Goal: Task Accomplishment & Management: Complete application form

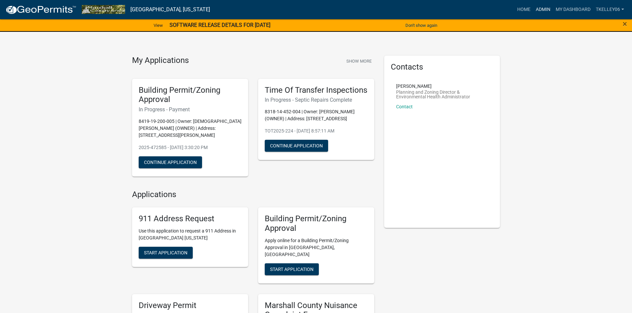
click at [541, 10] on link "Admin" at bounding box center [543, 9] width 20 height 13
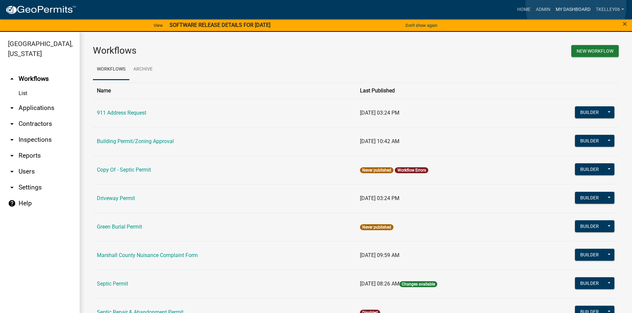
click at [575, 6] on link "My Dashboard" at bounding box center [573, 9] width 40 height 13
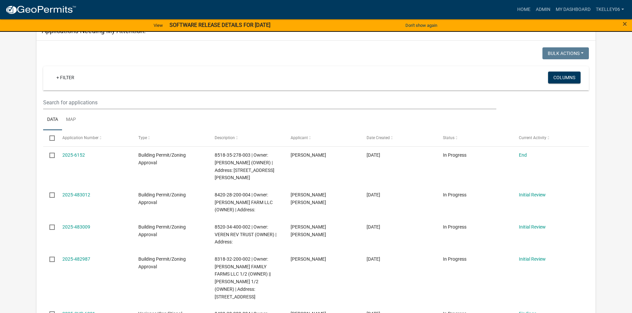
scroll to position [784, 0]
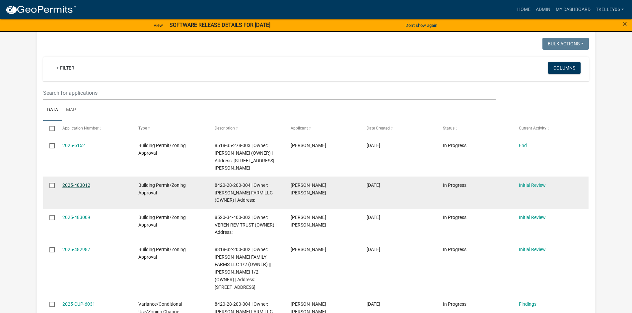
click at [80, 183] on link "2025-483012" at bounding box center [76, 185] width 28 height 5
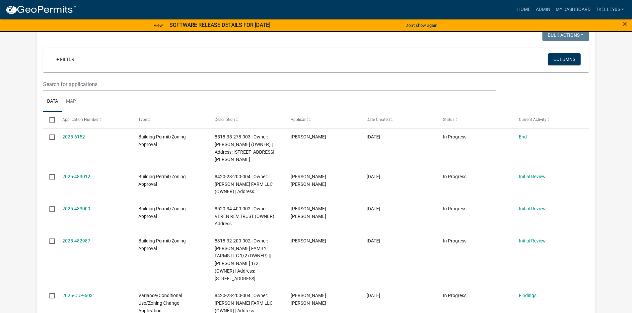
scroll to position [817, 0]
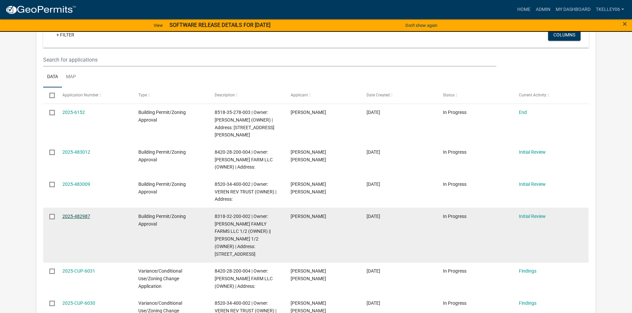
click at [77, 214] on link "2025-482987" at bounding box center [76, 216] width 28 height 5
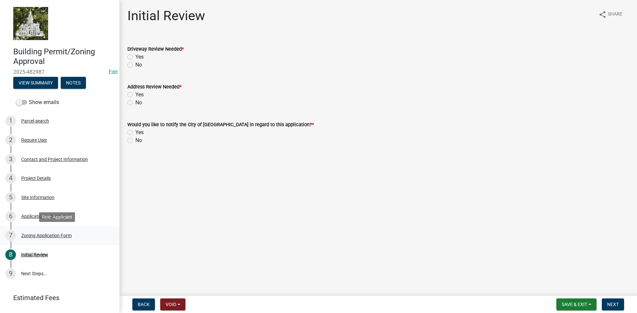
click at [42, 235] on div "Zoning Application Form" at bounding box center [46, 235] width 50 height 5
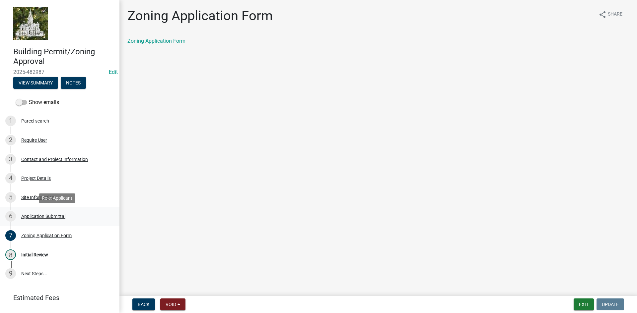
click at [32, 220] on div "6 Application Submittal" at bounding box center [56, 216] width 103 height 11
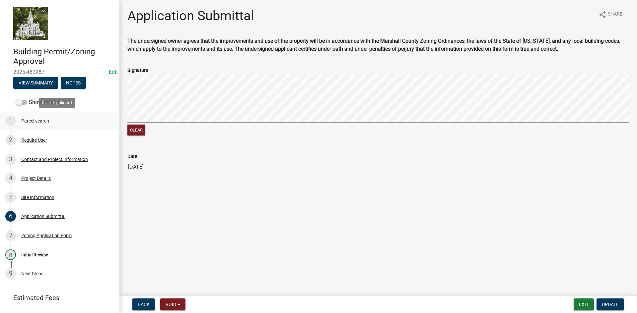
click at [26, 122] on div "Parcel search" at bounding box center [35, 121] width 28 height 5
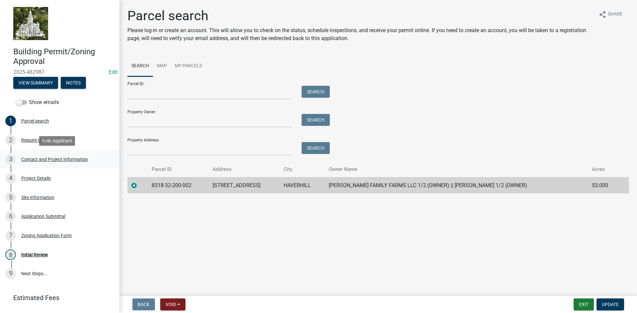
click at [42, 161] on div "Contact and Project Information" at bounding box center [54, 159] width 67 height 5
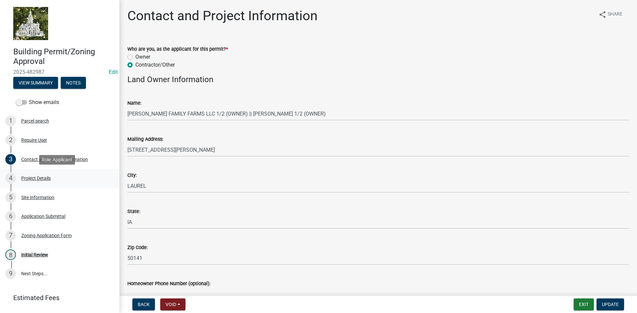
click at [35, 177] on div "Project Details" at bounding box center [36, 178] width 30 height 5
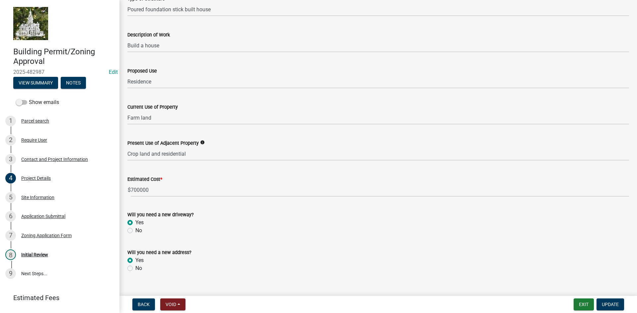
scroll to position [180, 0]
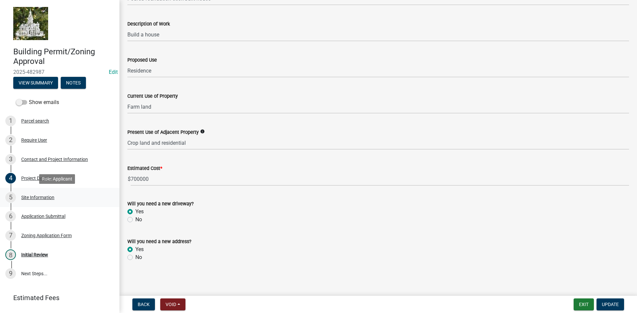
click at [32, 198] on div "Site Information" at bounding box center [37, 197] width 33 height 5
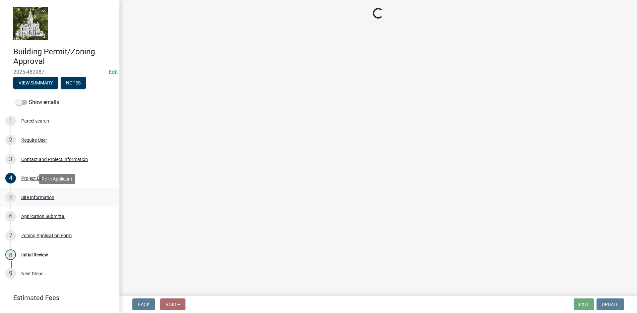
scroll to position [0, 0]
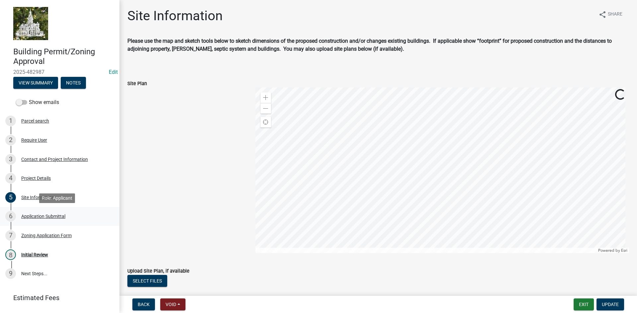
click at [35, 216] on div "Application Submittal" at bounding box center [43, 216] width 44 height 5
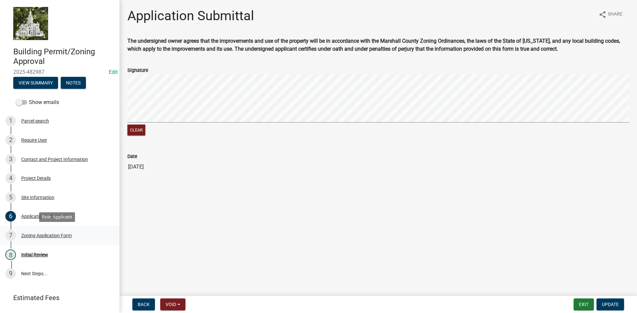
click at [37, 235] on div "Zoning Application Form" at bounding box center [46, 235] width 50 height 5
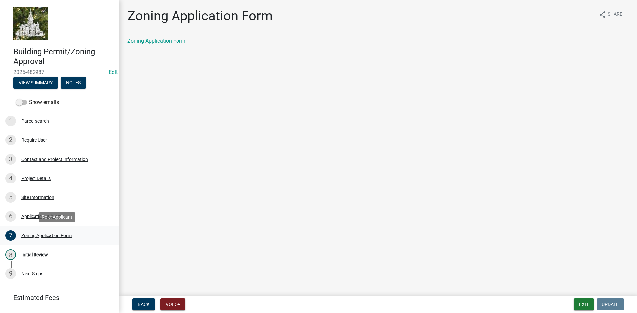
click at [38, 235] on div "Zoning Application Form" at bounding box center [46, 235] width 50 height 5
click at [32, 218] on div "Application Submittal" at bounding box center [43, 216] width 44 height 5
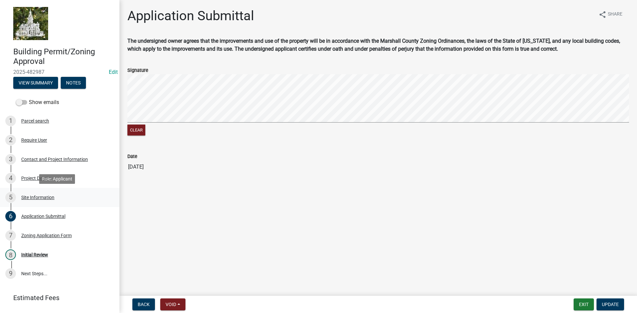
click at [37, 196] on div "Site Information" at bounding box center [37, 197] width 33 height 5
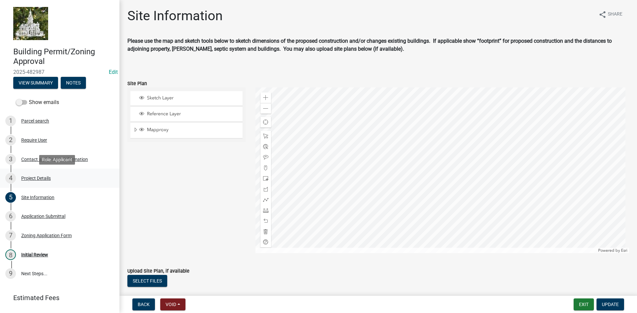
click at [32, 178] on div "Project Details" at bounding box center [36, 178] width 30 height 5
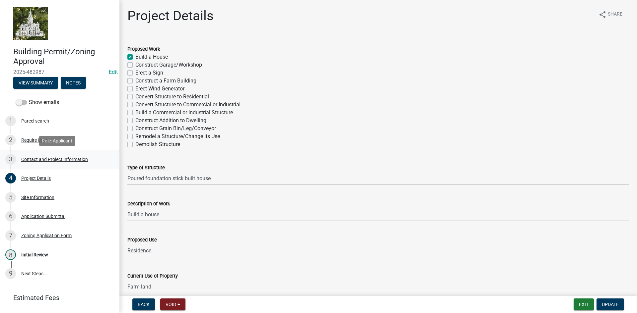
click at [32, 159] on div "Contact and Project Information" at bounding box center [54, 159] width 67 height 5
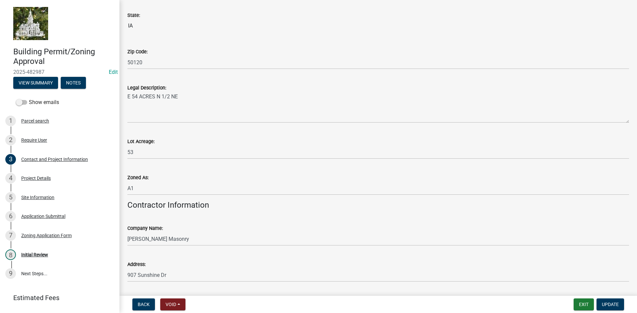
scroll to position [556, 0]
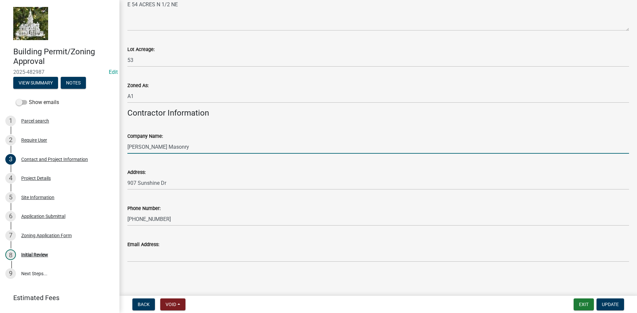
drag, startPoint x: 181, startPoint y: 148, endPoint x: 123, endPoint y: 147, distance: 58.0
click at [123, 147] on div "Company Name: [PERSON_NAME] Masonry" at bounding box center [377, 138] width 511 height 31
click at [34, 177] on div "Project Details" at bounding box center [36, 178] width 30 height 5
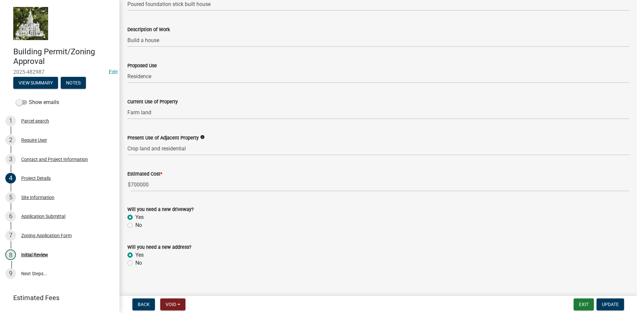
scroll to position [180, 0]
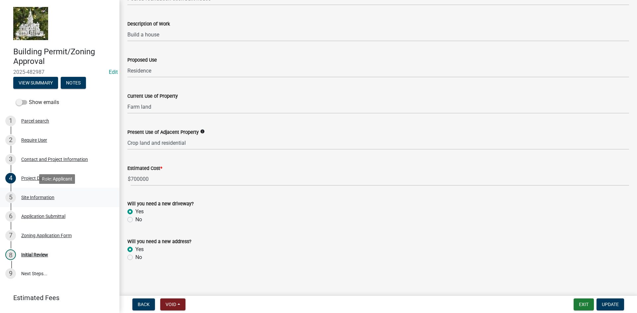
click at [32, 195] on div "Site Information" at bounding box center [37, 197] width 33 height 5
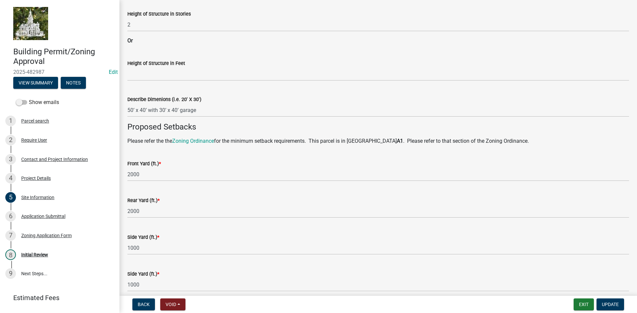
scroll to position [400, 0]
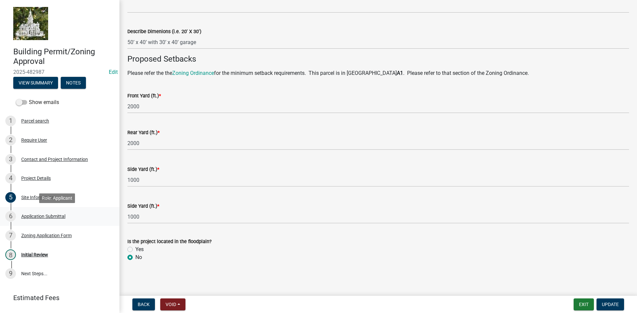
click at [43, 215] on div "Application Submittal" at bounding box center [43, 216] width 44 height 5
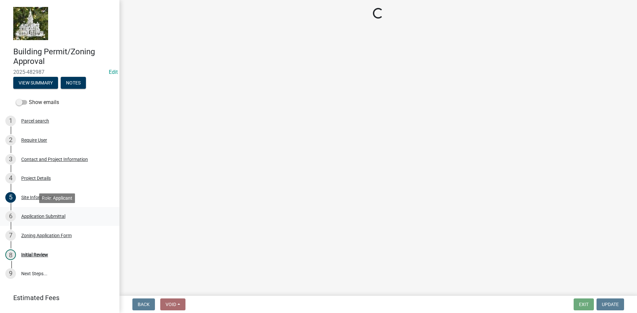
scroll to position [0, 0]
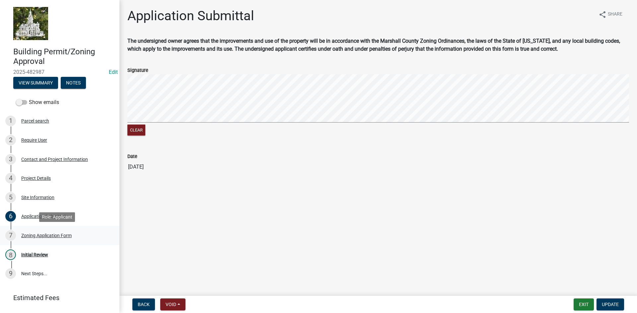
click at [45, 236] on div "Zoning Application Form" at bounding box center [46, 235] width 50 height 5
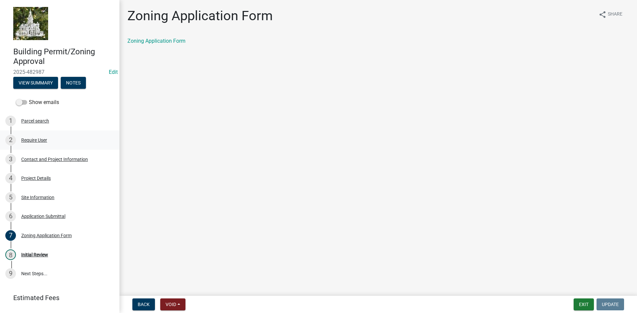
click at [32, 141] on div "Require User" at bounding box center [34, 140] width 26 height 5
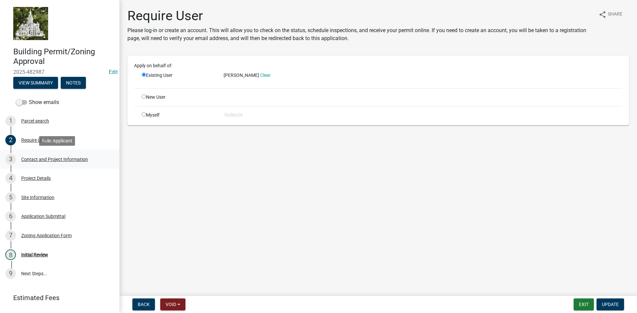
click at [52, 160] on div "Contact and Project Information" at bounding box center [54, 159] width 67 height 5
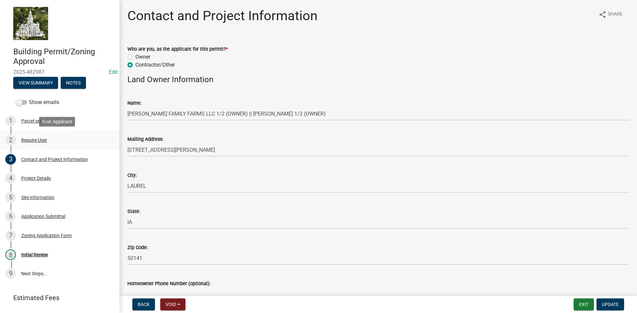
click at [36, 138] on div "Require User" at bounding box center [34, 140] width 26 height 5
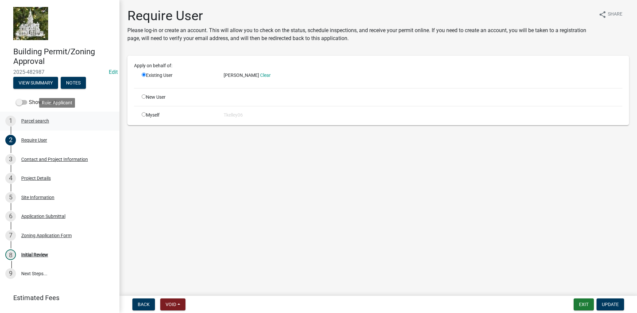
click at [36, 123] on div "Parcel search" at bounding box center [35, 121] width 28 height 5
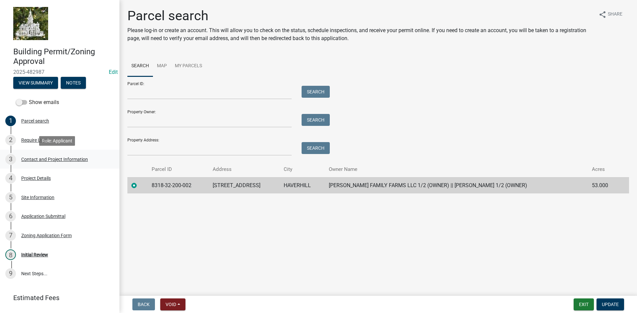
click at [39, 159] on div "Contact and Project Information" at bounding box center [54, 159] width 67 height 5
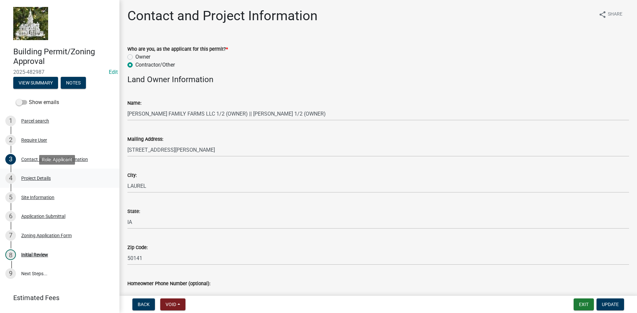
click at [35, 178] on div "Project Details" at bounding box center [36, 178] width 30 height 5
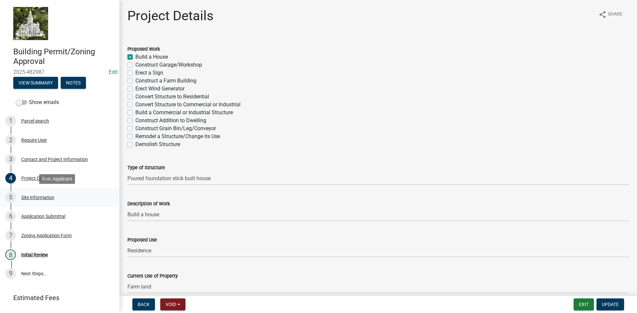
click at [34, 198] on div "Site Information" at bounding box center [37, 197] width 33 height 5
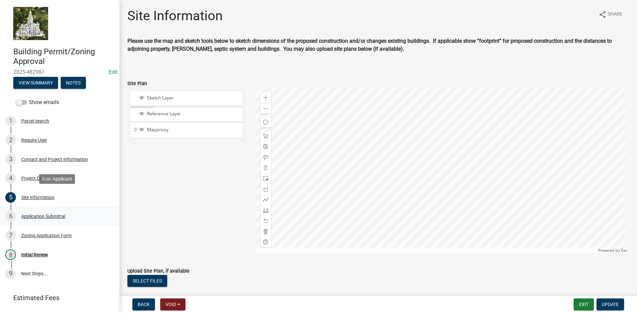
click at [40, 220] on div "6 Application Submittal" at bounding box center [56, 216] width 103 height 11
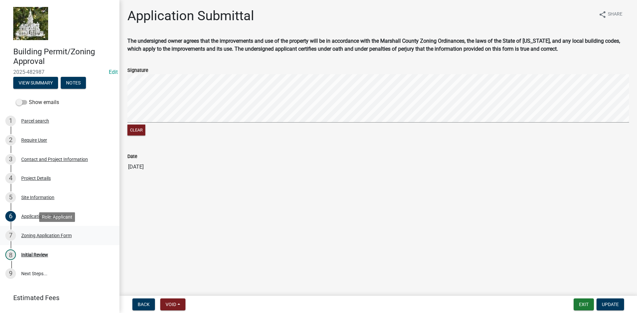
click at [37, 237] on div "Zoning Application Form" at bounding box center [46, 235] width 50 height 5
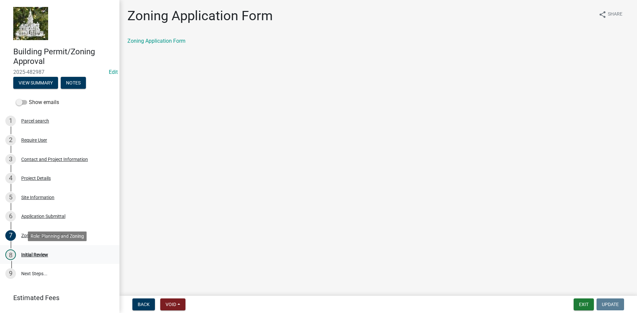
click at [35, 255] on div "Initial Review" at bounding box center [34, 255] width 27 height 5
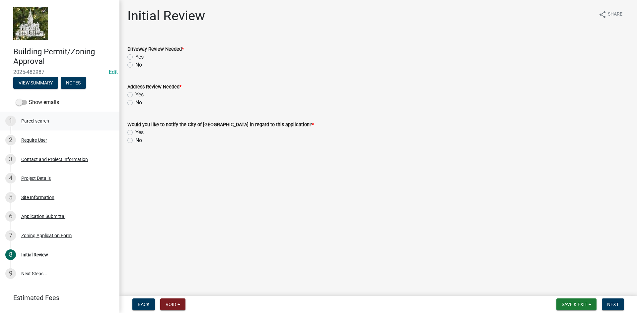
click at [38, 122] on div "Parcel search" at bounding box center [35, 121] width 28 height 5
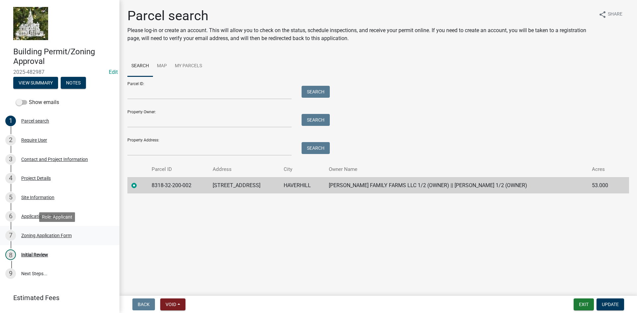
click at [35, 235] on div "Zoning Application Form" at bounding box center [46, 235] width 50 height 5
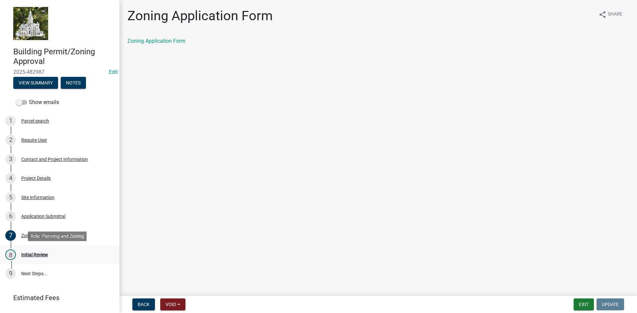
click at [34, 255] on div "Initial Review" at bounding box center [34, 255] width 27 height 5
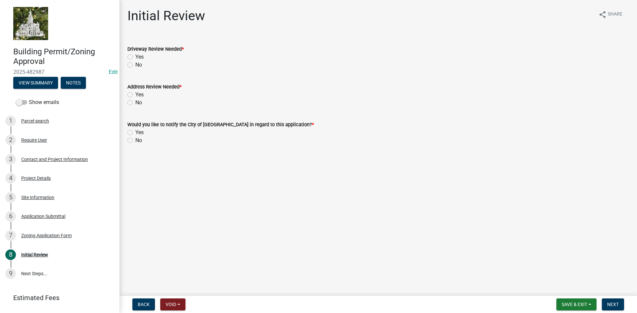
click at [135, 58] on label "Yes" at bounding box center [139, 57] width 8 height 8
click at [135, 57] on input "Yes" at bounding box center [137, 55] width 4 height 4
radio input "true"
click at [135, 94] on label "Yes" at bounding box center [139, 95] width 8 height 8
click at [135, 94] on input "Yes" at bounding box center [137, 93] width 4 height 4
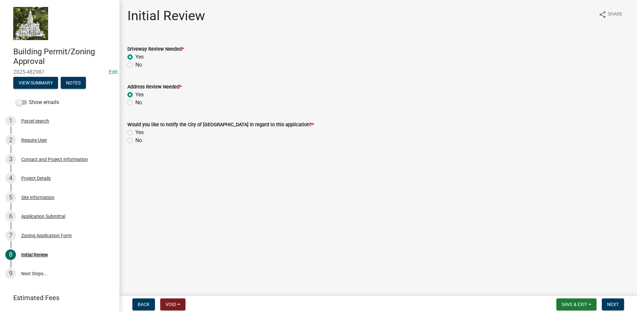
radio input "true"
click at [135, 131] on label "Yes" at bounding box center [139, 133] width 8 height 8
click at [135, 131] on input "Yes" at bounding box center [137, 131] width 4 height 4
radio input "true"
click at [135, 139] on label "No" at bounding box center [138, 141] width 7 height 8
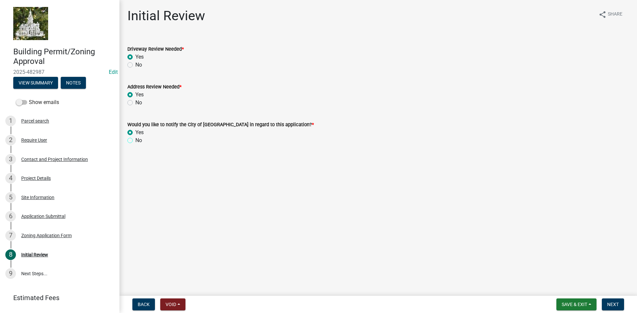
click at [135, 139] on input "No" at bounding box center [137, 139] width 4 height 4
radio input "true"
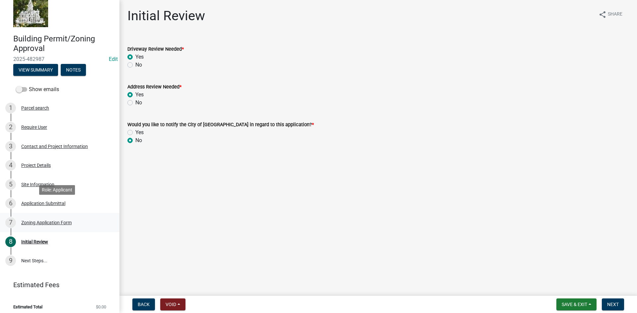
scroll to position [17, 0]
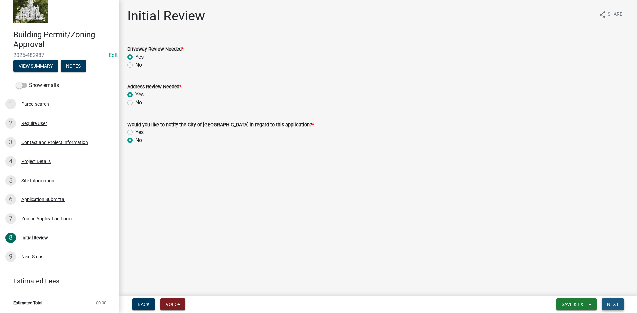
click at [614, 306] on span "Next" at bounding box center [613, 304] width 12 height 5
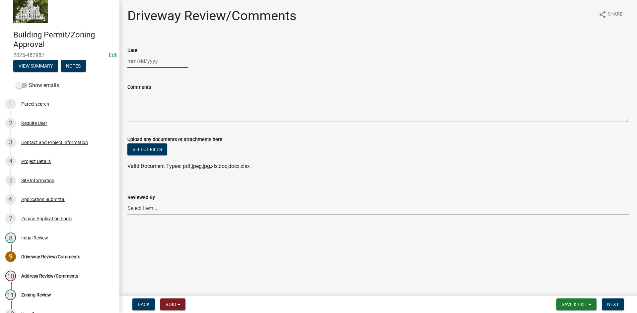
click at [136, 63] on div at bounding box center [157, 61] width 61 height 14
select select "10"
select select "2025"
click at [133, 107] on div "6" at bounding box center [134, 107] width 11 height 11
type input "[DATE]"
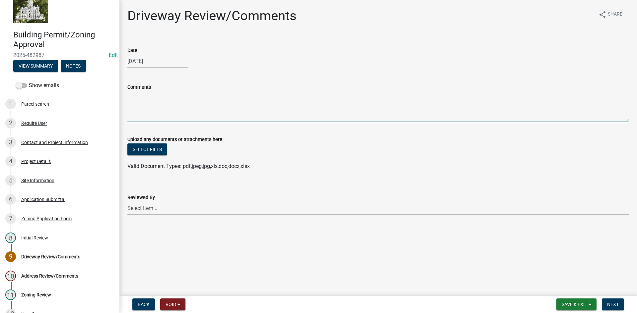
click at [150, 108] on textarea "Comments" at bounding box center [377, 106] width 501 height 31
type textarea "L"
type textarea "Developer has reached out to Marshall County Engineer for driveway review and a…"
click at [150, 213] on select "Select Item... [PERSON_NAME] [PERSON_NAME] [PERSON_NAME]" at bounding box center [377, 209] width 501 height 14
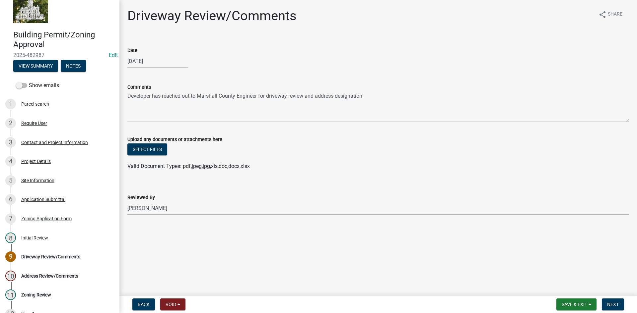
click at [127, 202] on select "Select Item... [PERSON_NAME] [PERSON_NAME] [PERSON_NAME]" at bounding box center [377, 209] width 501 height 14
select select "b23978d8-3882-4d96-b72f-929e8d3c714d"
click at [614, 306] on span "Next" at bounding box center [613, 304] width 12 height 5
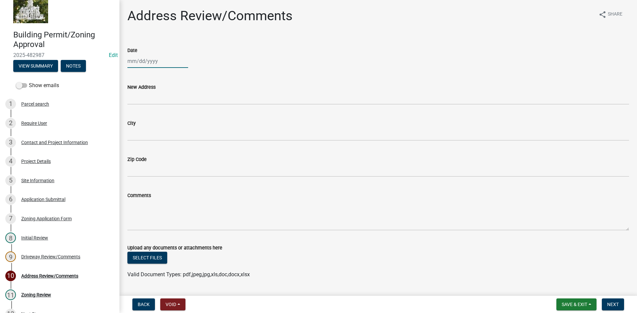
click at [135, 60] on div at bounding box center [157, 61] width 61 height 14
select select "10"
select select "2025"
click at [135, 107] on div "6" at bounding box center [134, 107] width 11 height 11
type input "[DATE]"
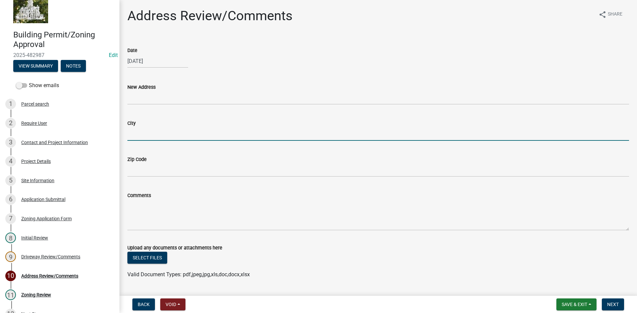
click at [153, 137] on input "City" at bounding box center [377, 134] width 501 height 14
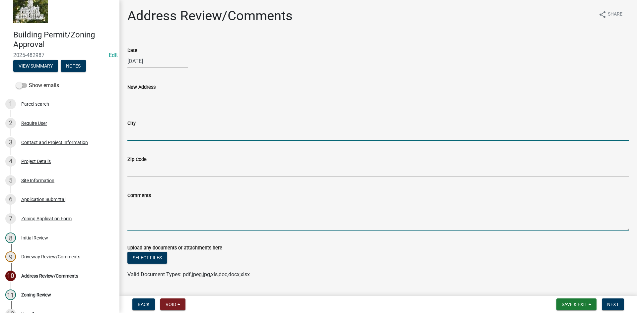
click at [237, 221] on textarea "Comments" at bounding box center [377, 215] width 501 height 31
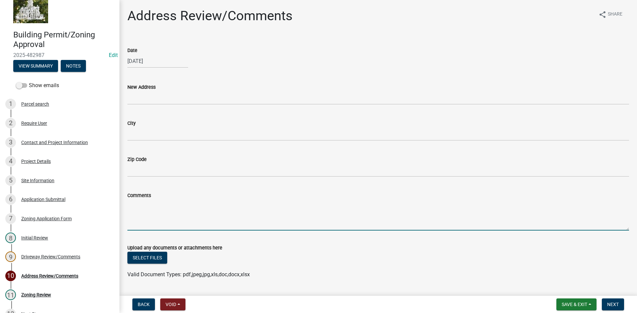
type textarea "D"
type textarea "J"
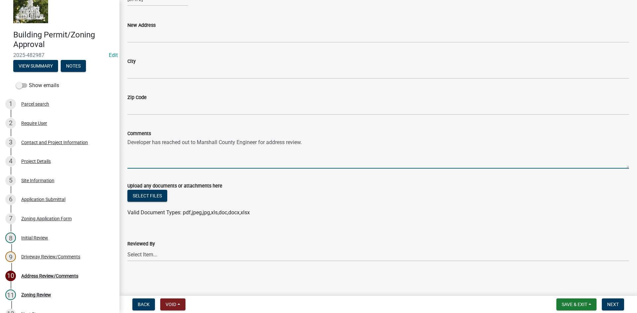
type textarea "Developer has reached out to Marshall County Engineer for address review."
click at [165, 259] on select "Select Item... [PERSON_NAME]" at bounding box center [377, 255] width 501 height 14
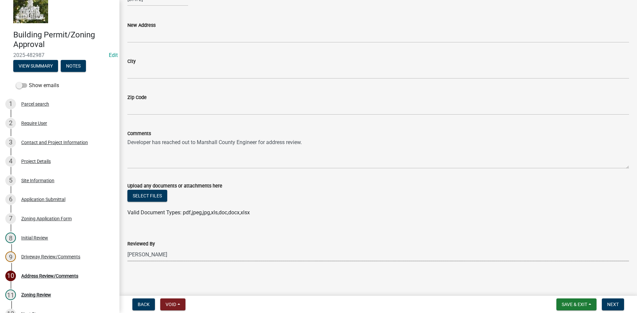
click at [127, 248] on select "Select Item... [PERSON_NAME]" at bounding box center [377, 255] width 501 height 14
select select "1281dbf5-d06a-4851-b1da-556c73585445"
click at [615, 303] on span "Next" at bounding box center [613, 304] width 12 height 5
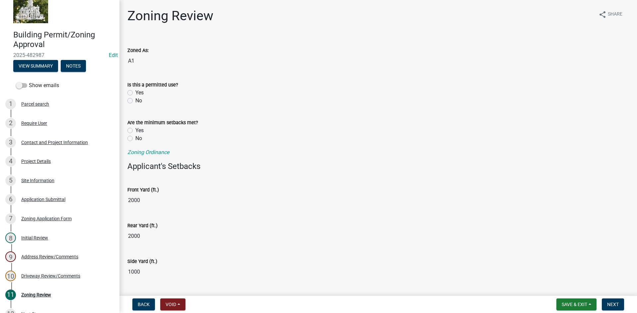
click at [135, 91] on label "Yes" at bounding box center [139, 93] width 8 height 8
click at [135, 91] on input "Yes" at bounding box center [137, 91] width 4 height 4
radio input "true"
click at [135, 131] on label "Yes" at bounding box center [139, 131] width 8 height 8
click at [135, 131] on input "Yes" at bounding box center [137, 129] width 4 height 4
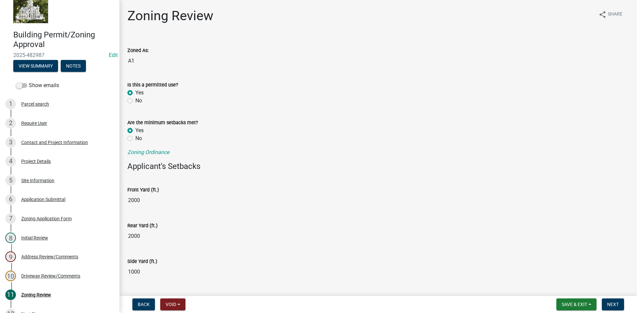
radio input "true"
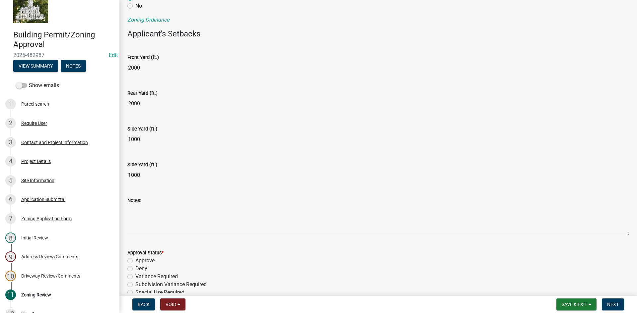
scroll to position [166, 0]
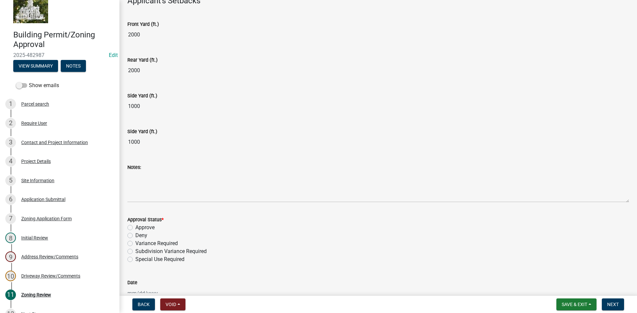
click at [135, 225] on label "Approve" at bounding box center [144, 228] width 19 height 8
click at [135, 225] on input "Approve" at bounding box center [137, 226] width 4 height 4
radio input "true"
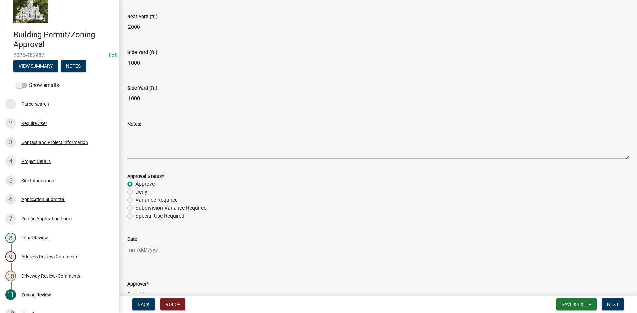
scroll to position [298, 0]
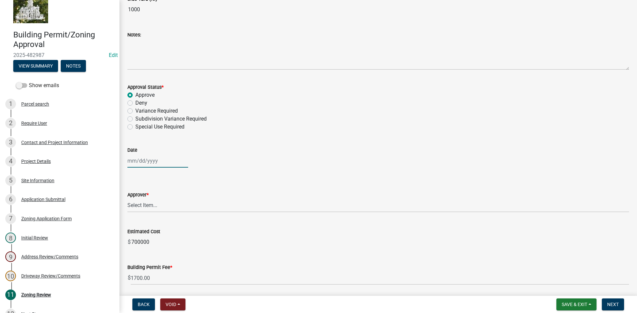
click at [138, 158] on div at bounding box center [157, 161] width 61 height 14
select select "10"
select select "2025"
click at [136, 204] on div "6" at bounding box center [134, 207] width 11 height 11
type input "[DATE]"
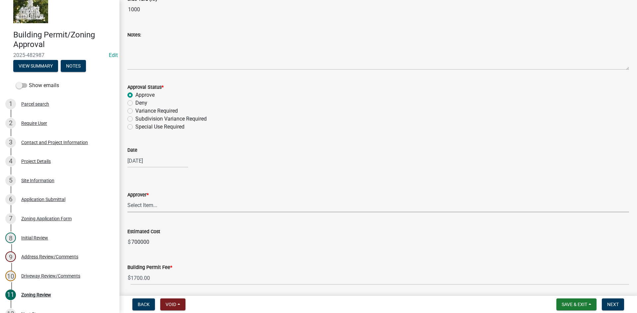
click at [138, 208] on select "Select Item... [PERSON_NAME] Taveis [PERSON_NAME] [PERSON_NAME]" at bounding box center [377, 206] width 501 height 14
click at [127, 199] on select "Select Item... [PERSON_NAME] Taveis [PERSON_NAME] [PERSON_NAME]" at bounding box center [377, 206] width 501 height 14
select select "61a96a0a-9003-40ca-83a4-3b4bdf05623d"
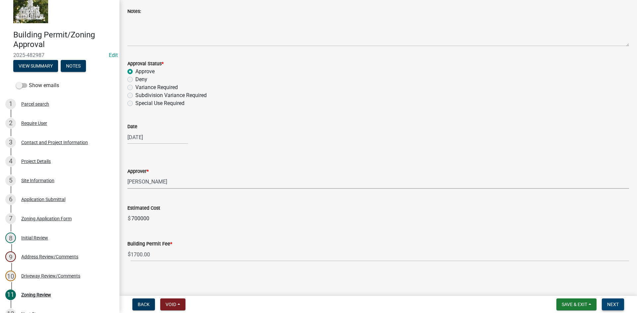
click at [610, 303] on span "Next" at bounding box center [613, 304] width 12 height 5
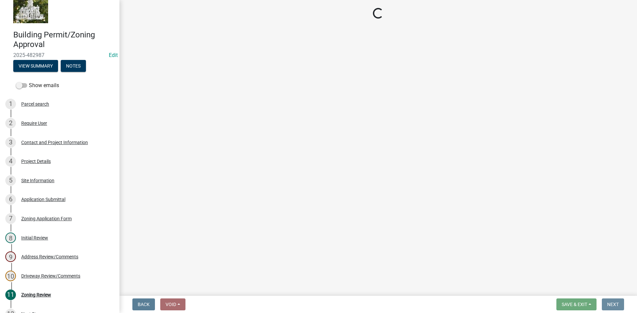
scroll to position [0, 0]
select select "3: 3"
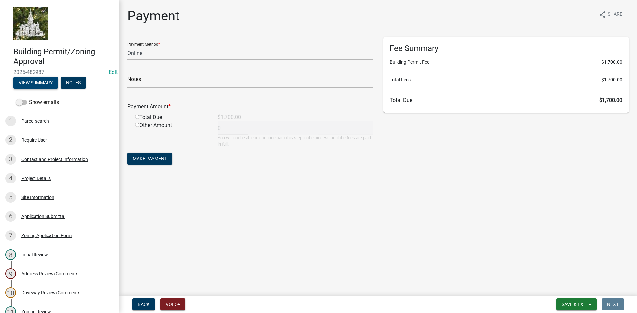
click at [38, 82] on button "View Summary" at bounding box center [35, 83] width 45 height 12
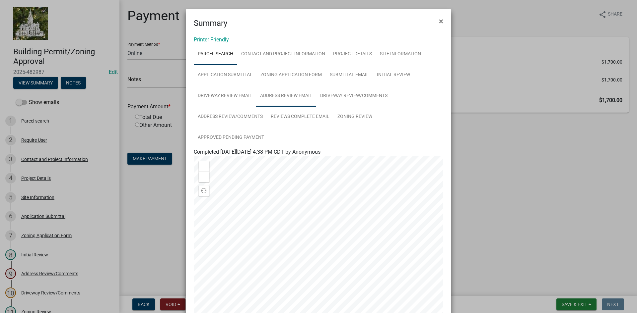
click at [282, 96] on link "Address Review Email" at bounding box center [286, 96] width 60 height 21
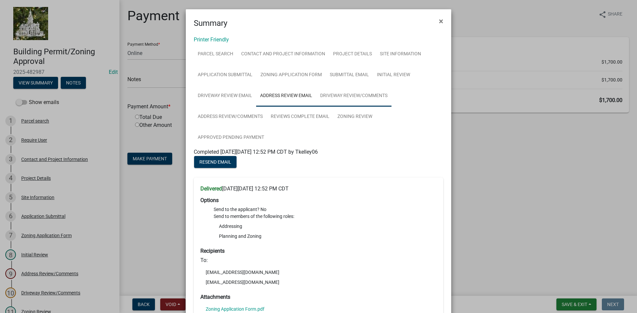
click at [347, 96] on link "Driveway Review/Comments" at bounding box center [353, 96] width 75 height 21
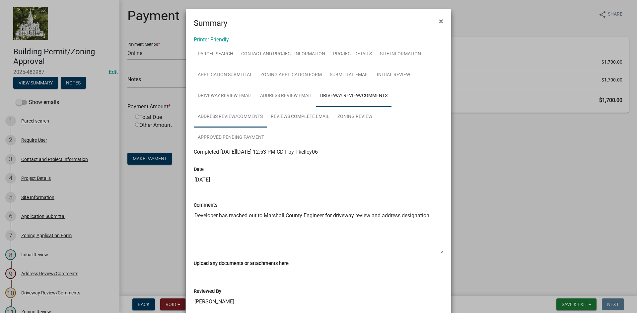
click at [243, 119] on link "Address Review/Comments" at bounding box center [230, 116] width 73 height 21
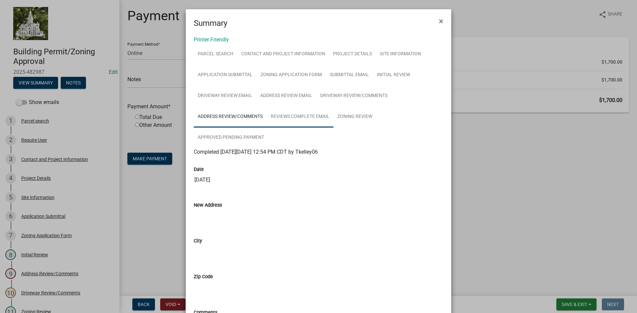
click at [296, 117] on link "Reviews Complete Email" at bounding box center [300, 116] width 67 height 21
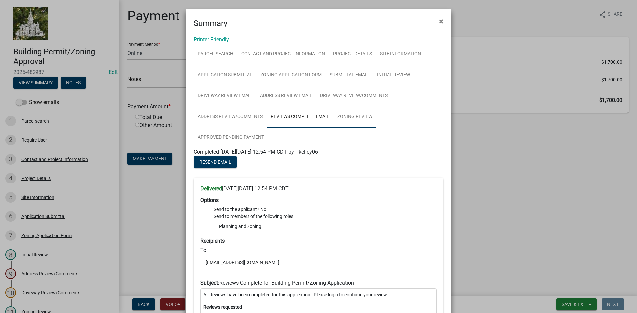
click at [344, 116] on link "Zoning Review" at bounding box center [354, 116] width 43 height 21
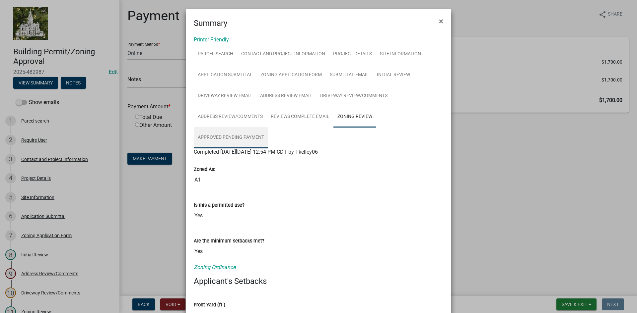
click at [226, 137] on link "Approved Pending Payment" at bounding box center [231, 137] width 74 height 21
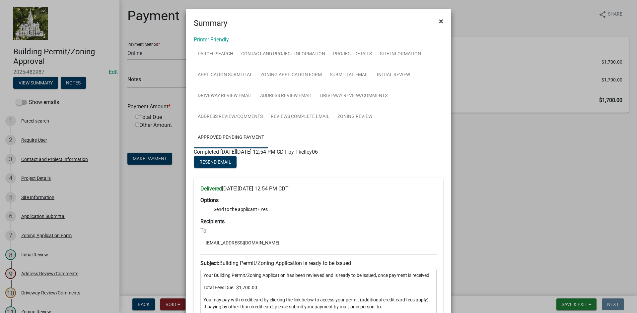
click at [439, 20] on span "×" at bounding box center [441, 21] width 4 height 9
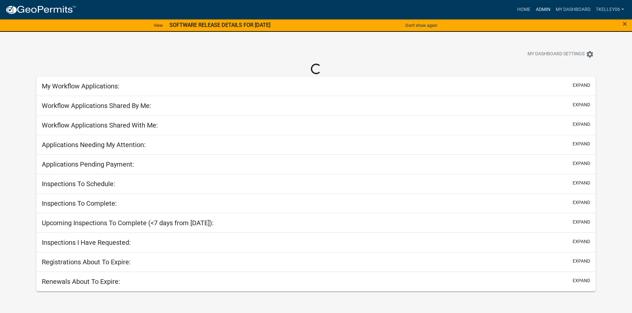
click at [546, 10] on link "Admin" at bounding box center [543, 9] width 20 height 13
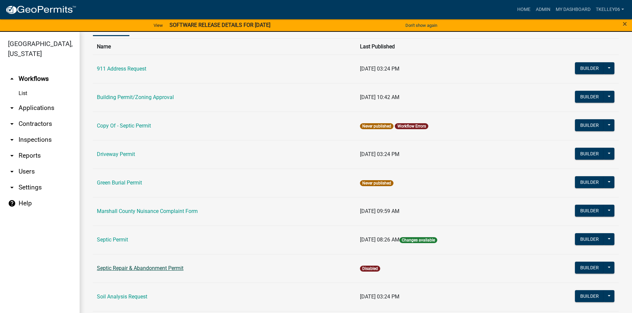
scroll to position [33, 0]
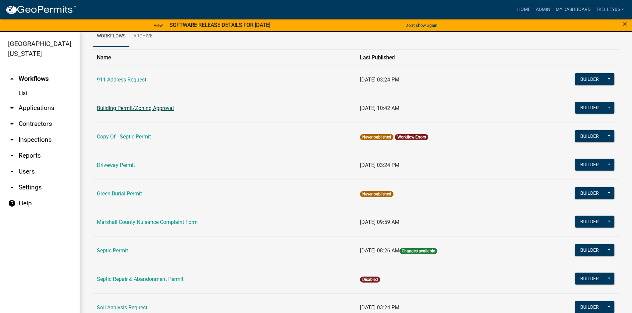
click at [123, 110] on link "Building Permit/Zoning Approval" at bounding box center [135, 108] width 77 height 6
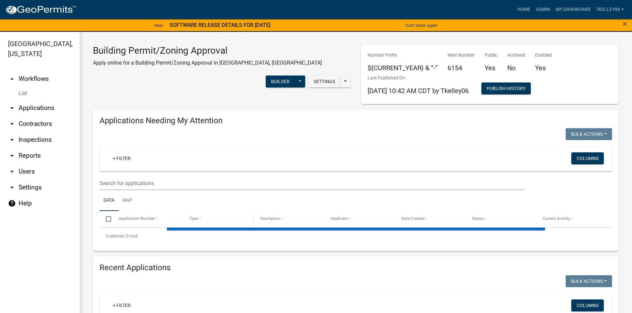
select select "3: 100"
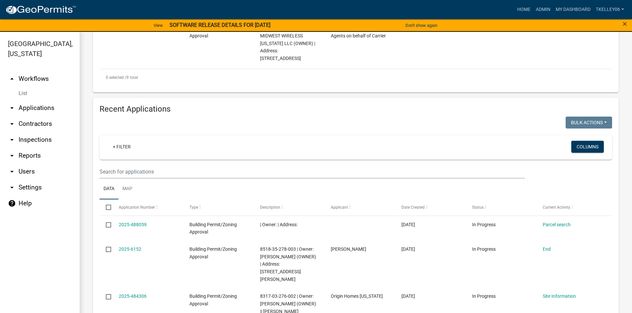
scroll to position [564, 0]
click at [484, 205] on span at bounding box center [485, 207] width 4 height 5
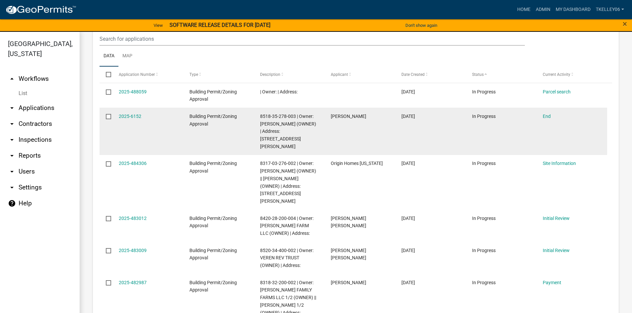
scroll to position [730, 0]
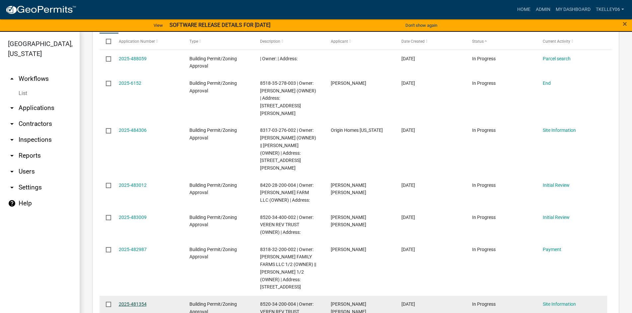
click at [121, 302] on link "2025-481354" at bounding box center [133, 304] width 28 height 5
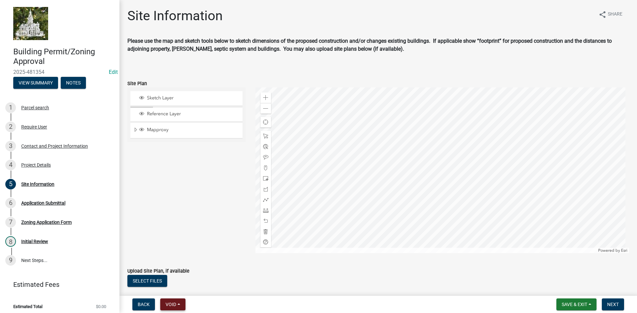
click at [173, 305] on span "Void" at bounding box center [170, 304] width 11 height 5
click at [172, 288] on button "Void" at bounding box center [186, 288] width 53 height 16
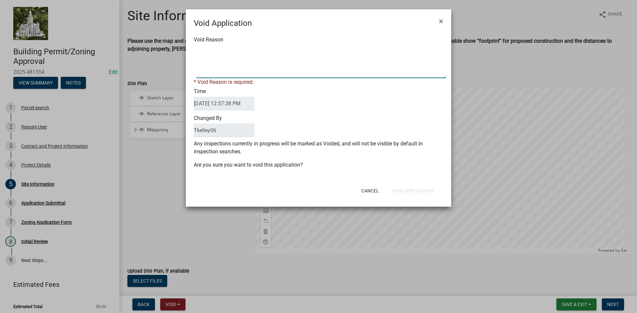
click at [214, 52] on textarea "Void Reason" at bounding box center [320, 61] width 249 height 33
type textarea "Duplicate Permit"
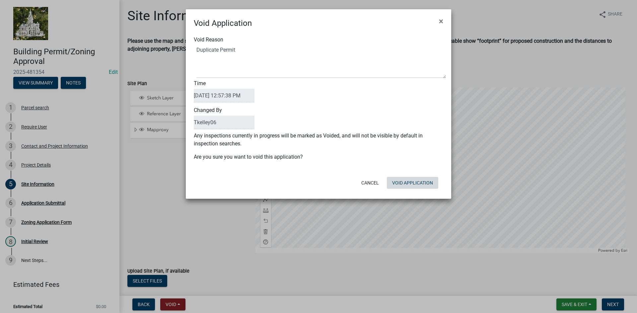
click at [413, 193] on div "Void Application × Void Reason Time [DATE] 12:57:38 PM Changed By Tkelley06 Any…" at bounding box center [318, 104] width 265 height 190
click at [406, 181] on button "Void Application" at bounding box center [412, 183] width 51 height 12
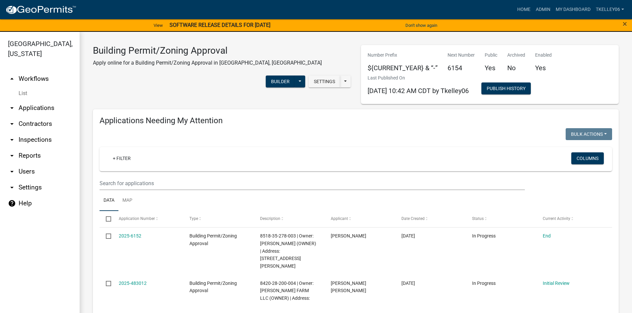
select select "3: 100"
click at [525, 9] on link "Home" at bounding box center [523, 9] width 19 height 13
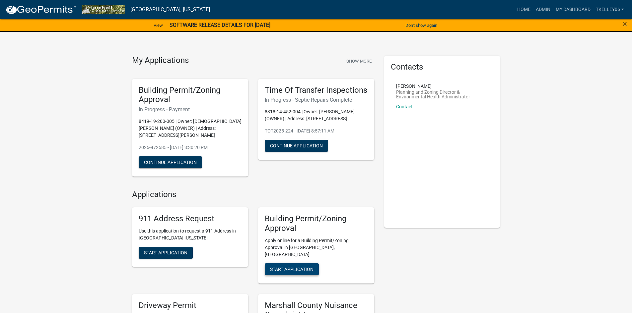
click at [296, 267] on span "Start Application" at bounding box center [291, 269] width 43 height 5
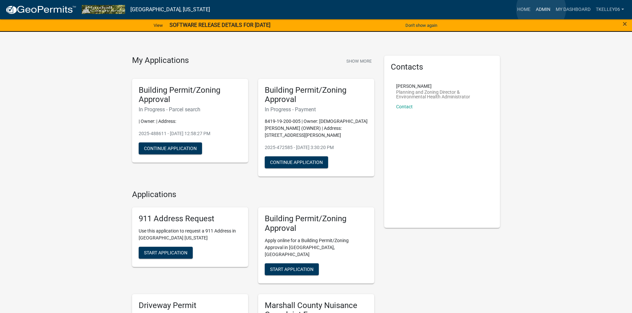
click at [541, 9] on link "Admin" at bounding box center [543, 9] width 20 height 13
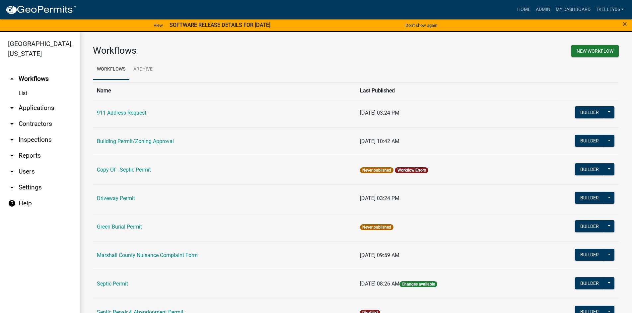
click at [37, 100] on link "arrow_drop_down Applications" at bounding box center [40, 108] width 80 height 16
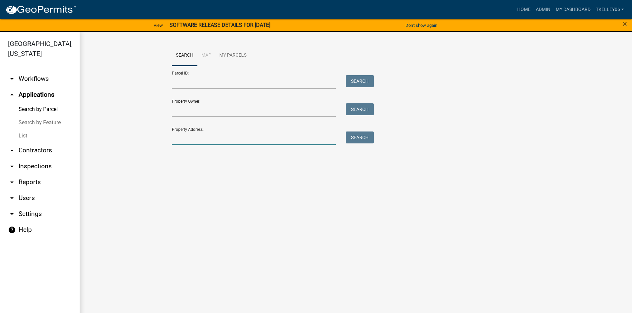
click at [189, 142] on input "Property Address:" at bounding box center [254, 139] width 164 height 14
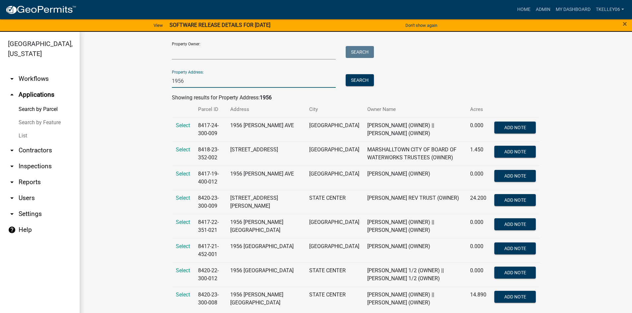
scroll to position [66, 0]
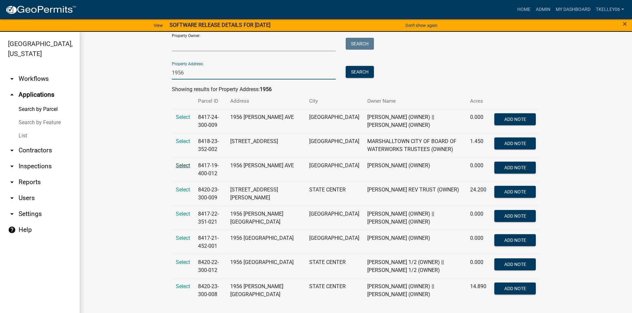
type input "1956"
click at [179, 166] on span "Select" at bounding box center [183, 165] width 14 height 6
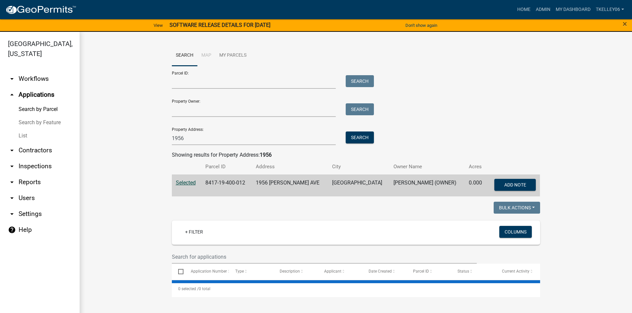
scroll to position [0, 0]
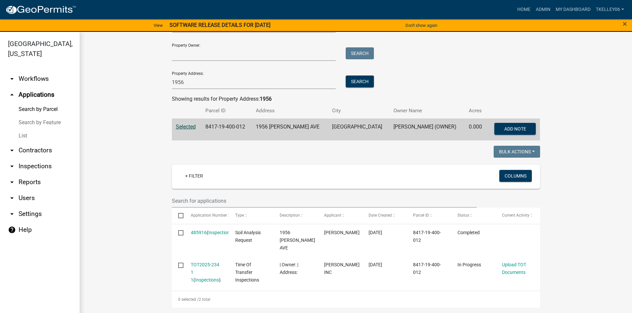
scroll to position [8, 0]
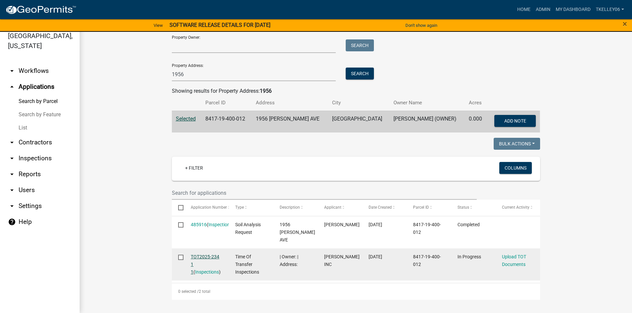
click at [205, 257] on link "TOT2025-234 1 1" at bounding box center [205, 264] width 29 height 21
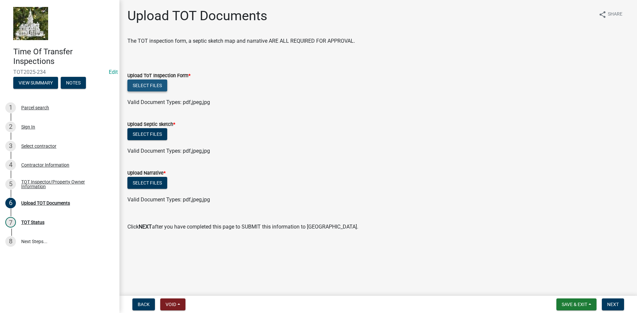
click at [157, 86] on button "Select files" at bounding box center [147, 86] width 40 height 12
click at [156, 85] on button "Select files" at bounding box center [147, 86] width 40 height 12
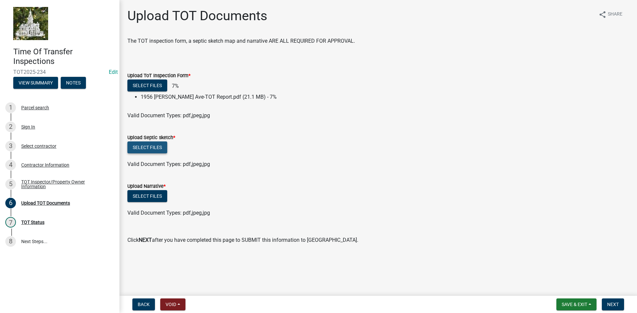
click at [147, 147] on button "Select files" at bounding box center [147, 148] width 40 height 12
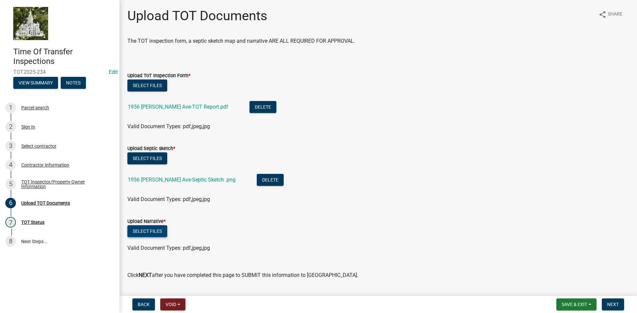
click at [154, 233] on button "Select files" at bounding box center [147, 231] width 40 height 12
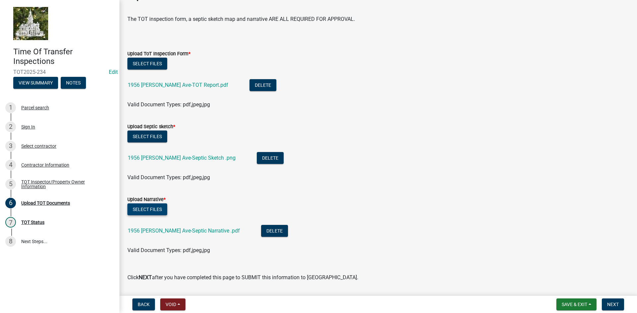
scroll to position [41, 0]
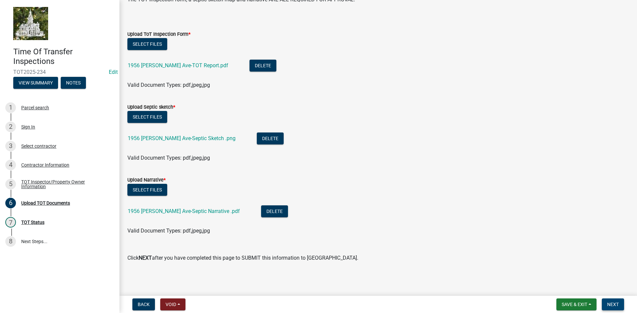
click at [607, 301] on button "Next" at bounding box center [613, 305] width 22 height 12
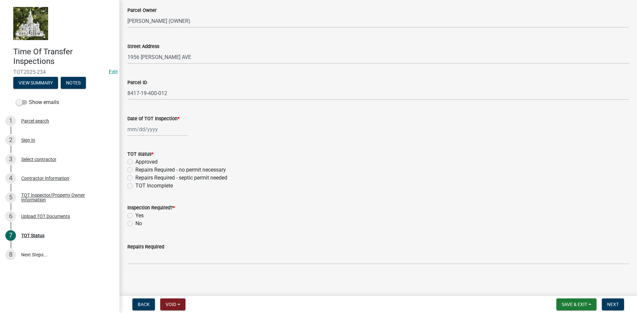
scroll to position [42, 0]
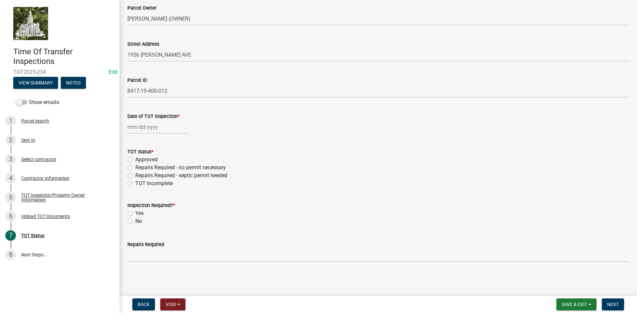
click at [135, 176] on label "Repairs Required - septic permit needed" at bounding box center [181, 176] width 92 height 8
click at [135, 176] on input "Repairs Required - septic permit needed" at bounding box center [137, 174] width 4 height 4
radio input "true"
click at [135, 213] on label "Yes" at bounding box center [139, 214] width 8 height 8
click at [135, 213] on input "Yes" at bounding box center [137, 212] width 4 height 4
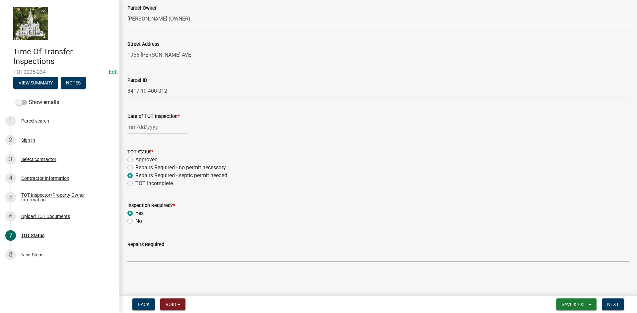
radio input "true"
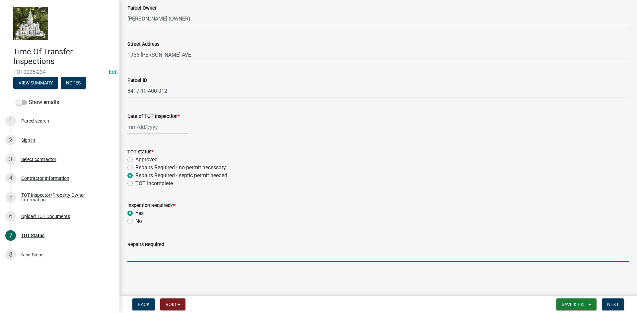
click at [138, 258] on input "Repairs Required" at bounding box center [377, 256] width 501 height 14
type input "Replacement of private sewage disposal system"
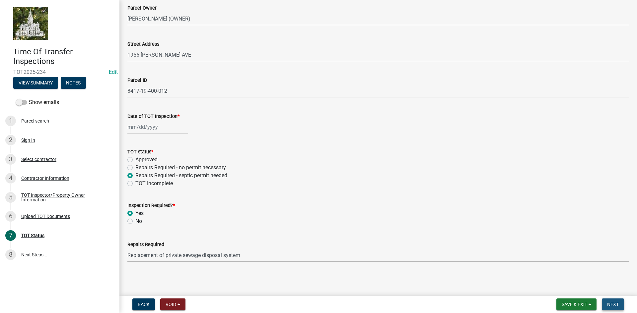
click at [617, 303] on span "Next" at bounding box center [613, 304] width 12 height 5
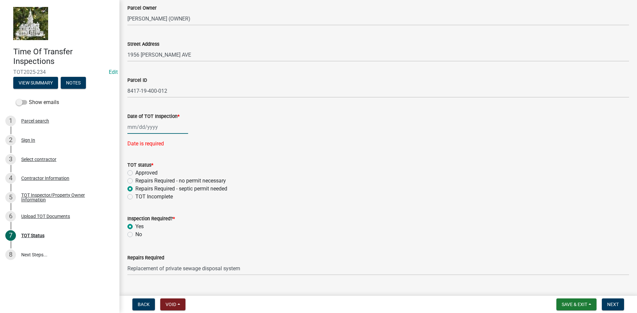
click at [146, 127] on div at bounding box center [157, 127] width 61 height 14
select select "10"
select select "2025"
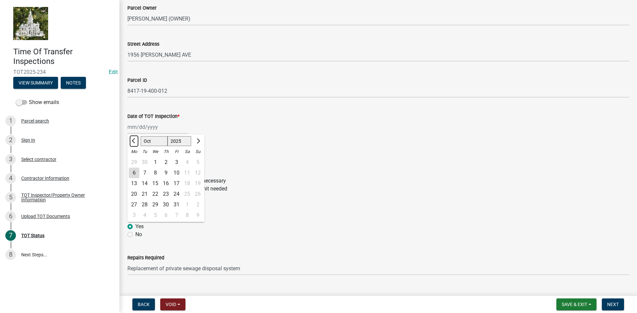
click at [135, 140] on span "Previous month" at bounding box center [134, 141] width 5 height 5
select select "9"
click at [177, 182] on div "19" at bounding box center [176, 183] width 11 height 11
type input "[DATE]"
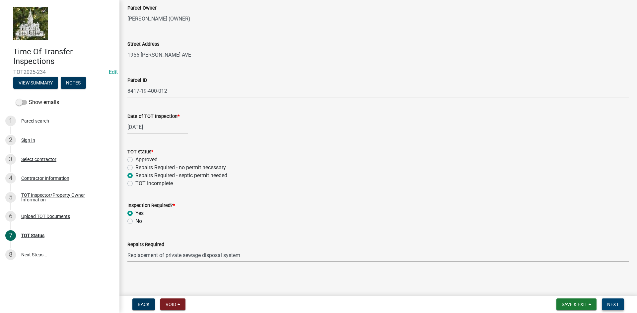
click at [616, 308] on button "Next" at bounding box center [613, 305] width 22 height 12
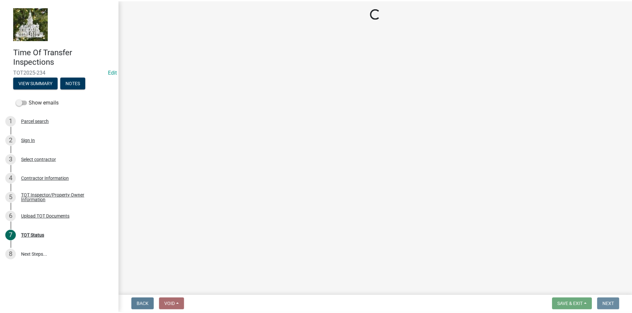
scroll to position [0, 0]
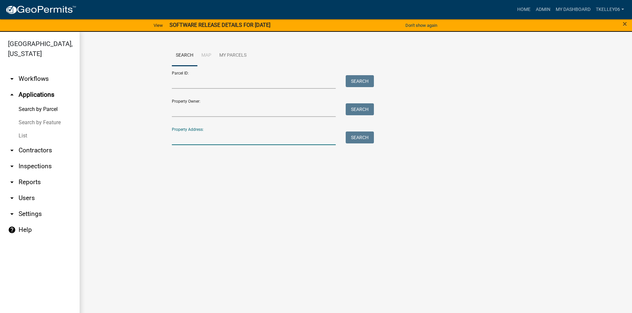
click at [204, 139] on input "Property Address:" at bounding box center [254, 139] width 164 height 14
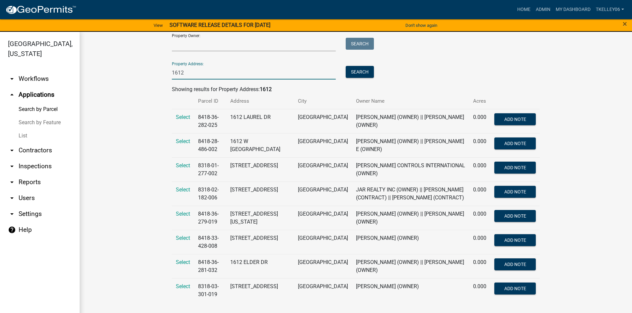
scroll to position [74, 0]
type input "1612"
click at [182, 240] on span "Select" at bounding box center [183, 238] width 14 height 6
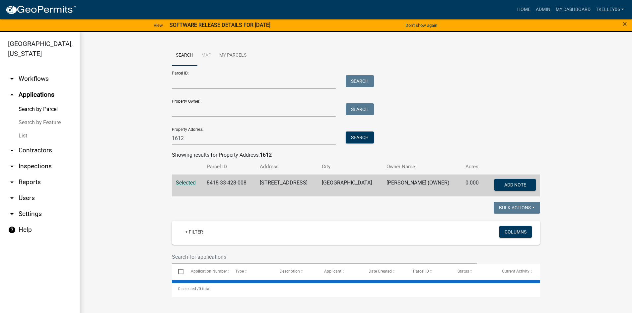
scroll to position [0, 0]
